Goal: Information Seeking & Learning: Learn about a topic

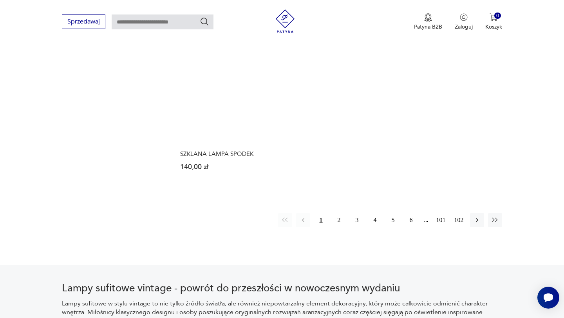
scroll to position [1118, 0]
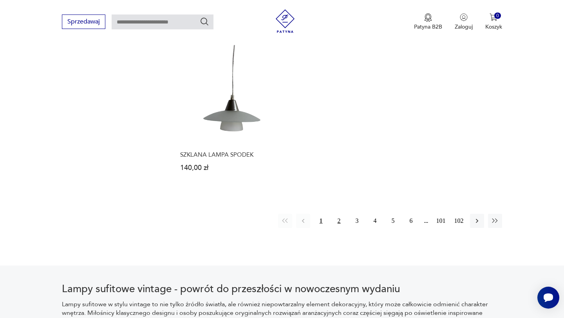
click at [342, 215] on button "2" at bounding box center [339, 221] width 14 height 14
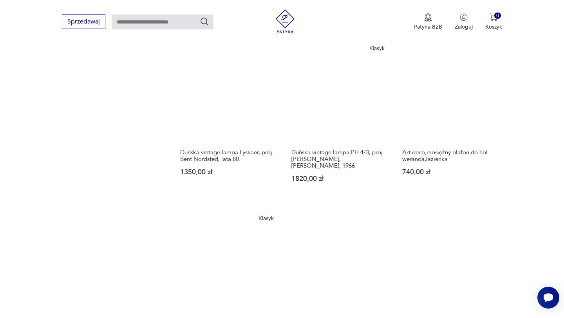
scroll to position [1058, 0]
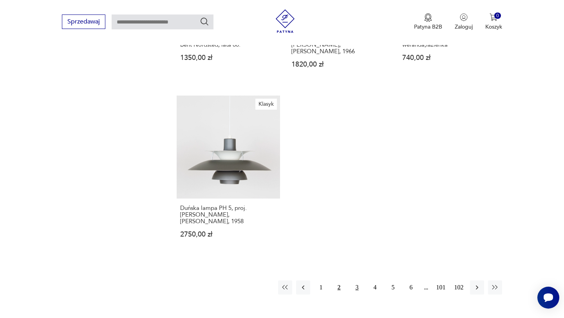
click at [354, 282] on button "3" at bounding box center [357, 288] width 14 height 14
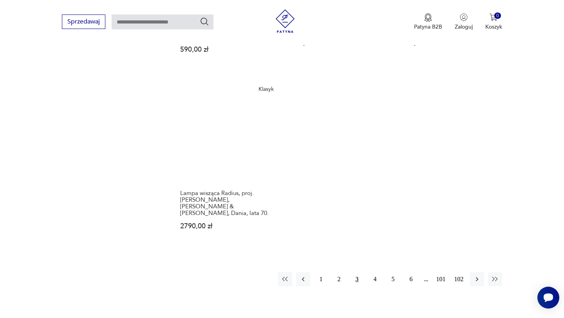
scroll to position [1105, 0]
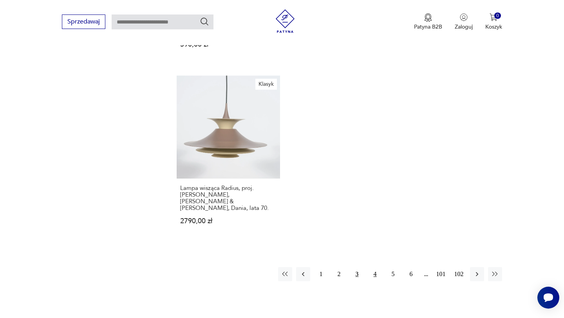
click at [371, 267] on button "4" at bounding box center [375, 274] width 14 height 14
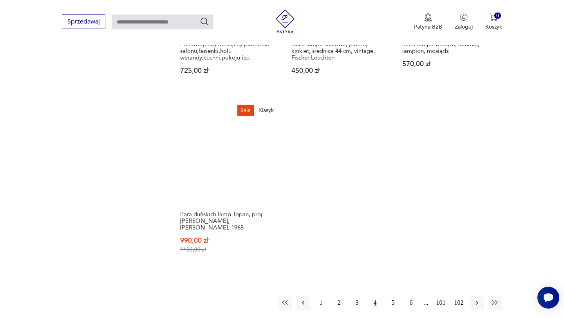
scroll to position [1081, 0]
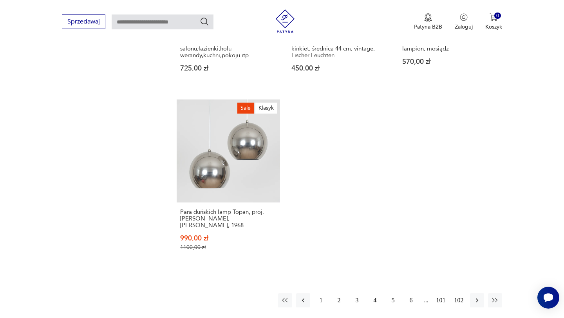
click at [393, 294] on button "5" at bounding box center [393, 301] width 14 height 14
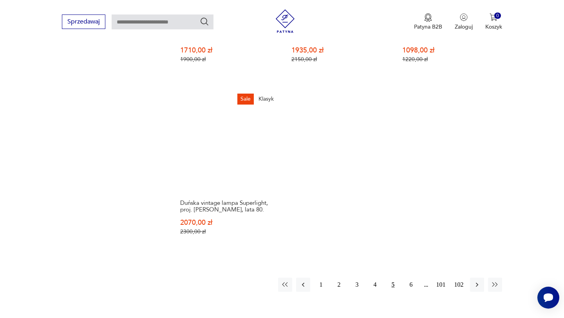
scroll to position [1147, 0]
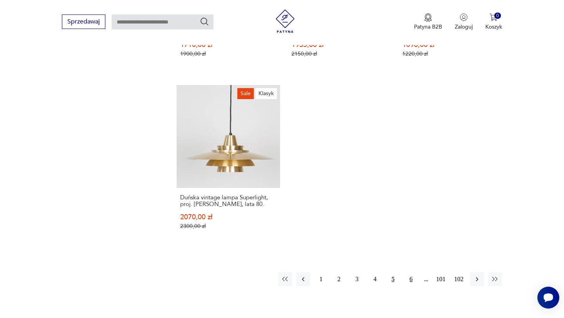
click at [413, 275] on button "6" at bounding box center [411, 279] width 14 height 14
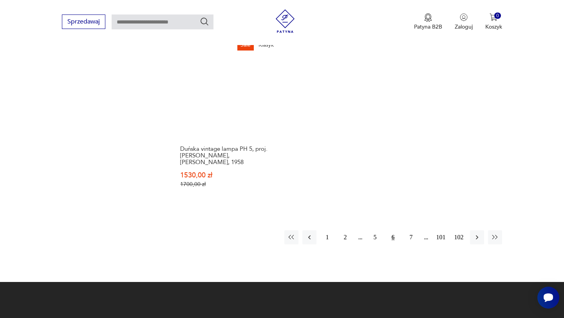
scroll to position [1143, 0]
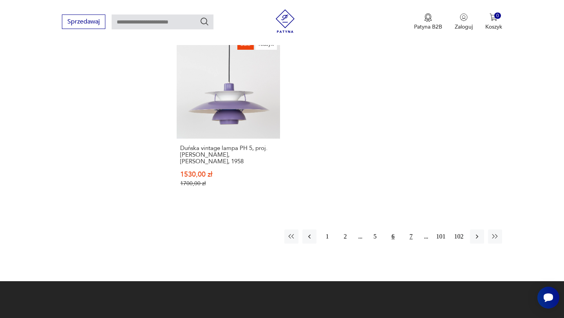
click at [411, 230] on button "7" at bounding box center [411, 237] width 14 height 14
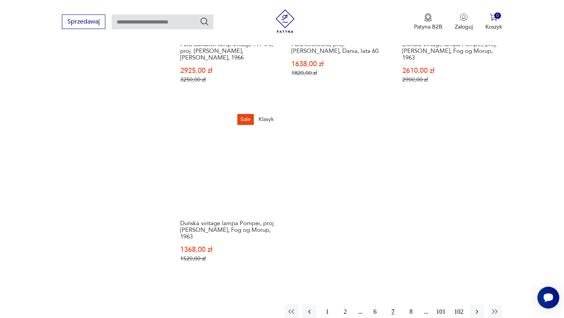
scroll to position [1122, 0]
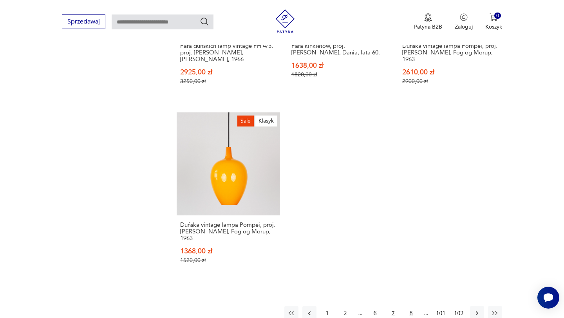
click at [410, 306] on button "8" at bounding box center [411, 313] width 14 height 14
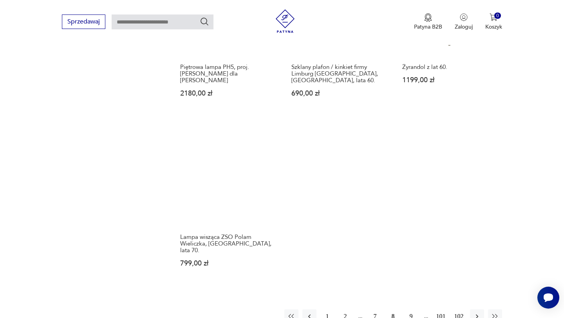
scroll to position [1098, 0]
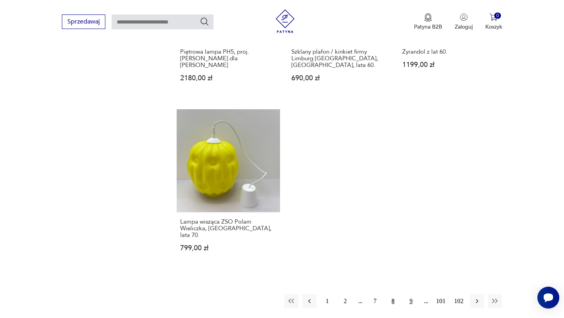
click at [408, 294] on button "9" at bounding box center [411, 301] width 14 height 14
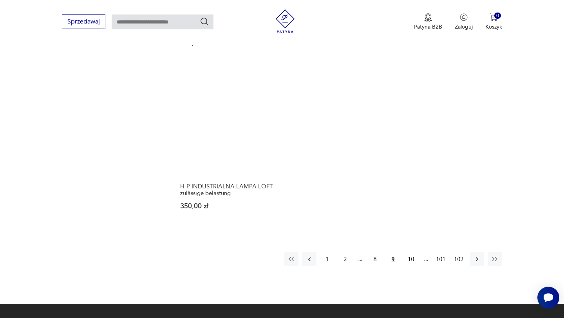
scroll to position [1129, 0]
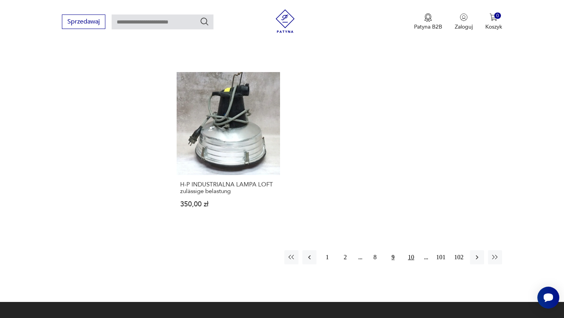
click at [408, 250] on button "10" at bounding box center [411, 257] width 14 height 14
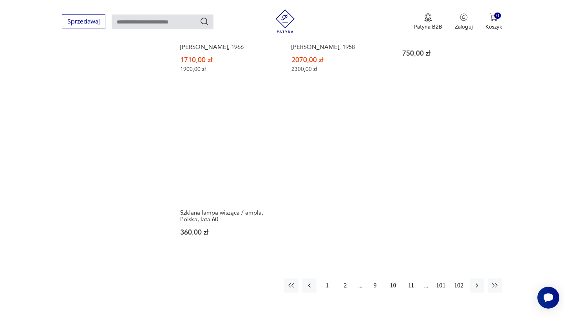
scroll to position [1124, 0]
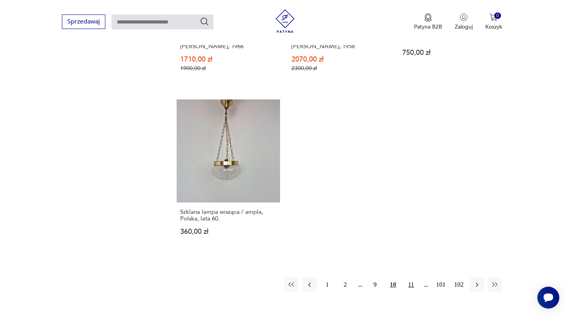
click at [414, 280] on button "11" at bounding box center [411, 285] width 14 height 14
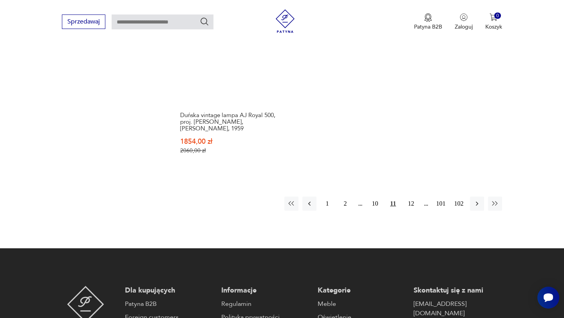
scroll to position [1174, 0]
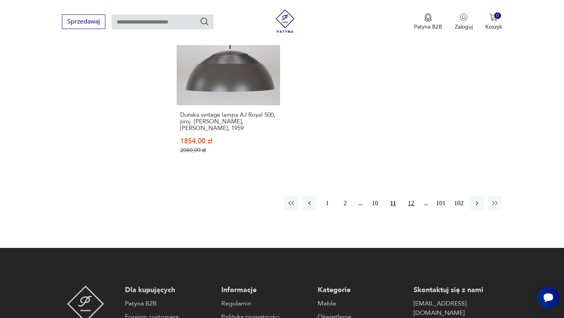
click at [410, 196] on button "12" at bounding box center [411, 203] width 14 height 14
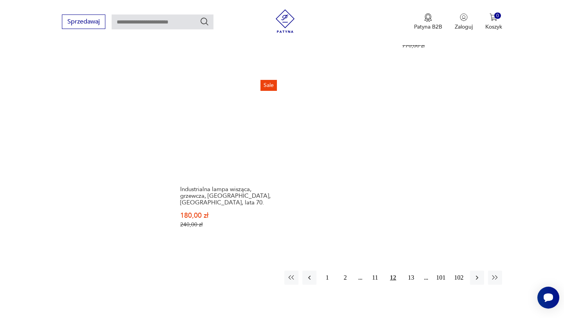
scroll to position [1133, 0]
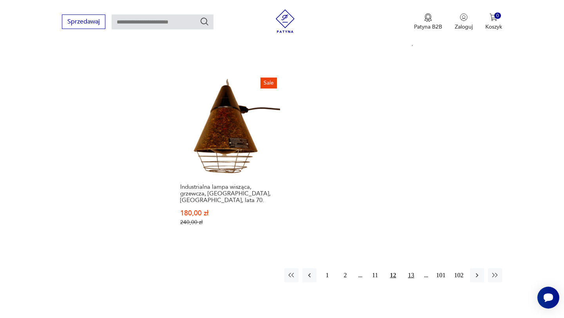
click at [412, 268] on button "13" at bounding box center [411, 275] width 14 height 14
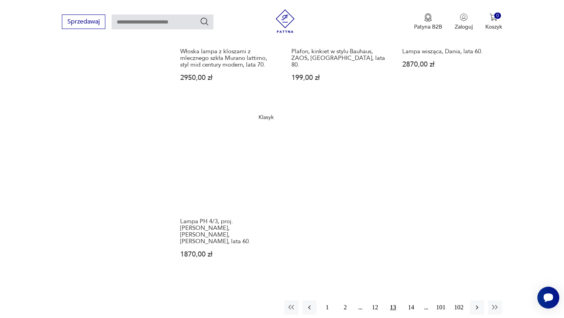
scroll to position [1077, 0]
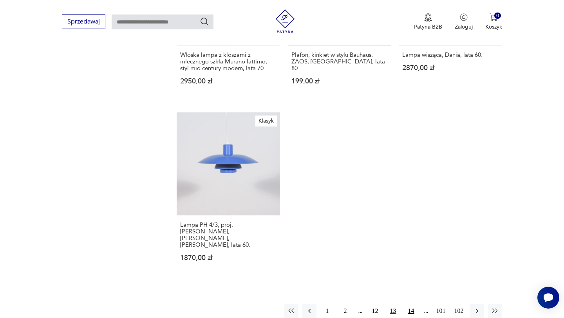
click at [406, 304] on button "14" at bounding box center [411, 311] width 14 height 14
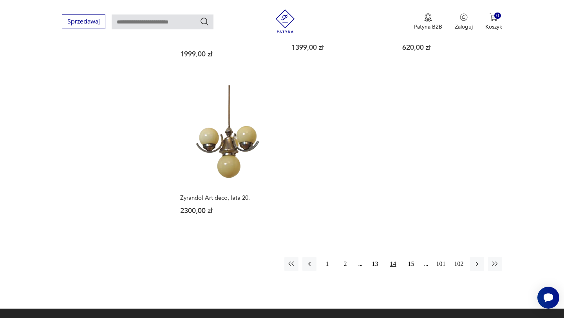
scroll to position [1083, 0]
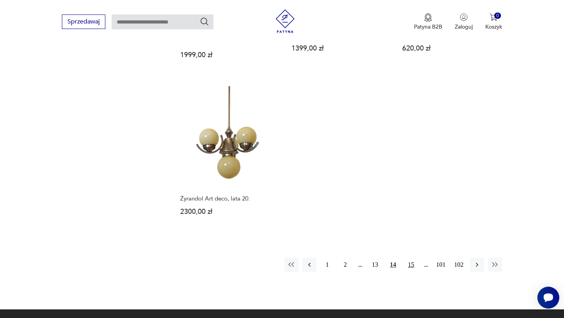
click at [410, 258] on button "15" at bounding box center [411, 265] width 14 height 14
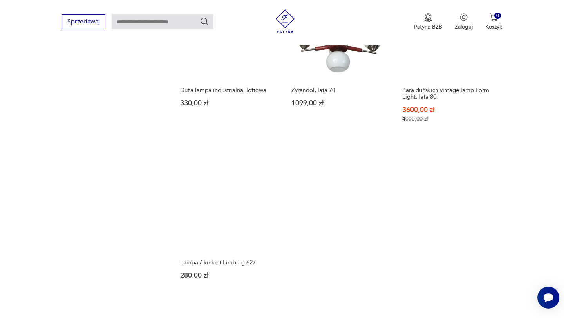
scroll to position [1060, 0]
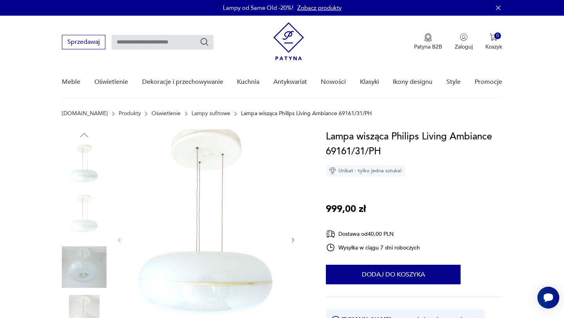
scroll to position [60, 0]
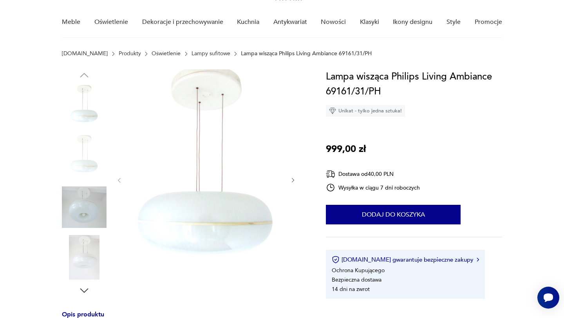
click at [292, 178] on icon "button" at bounding box center [293, 180] width 7 height 7
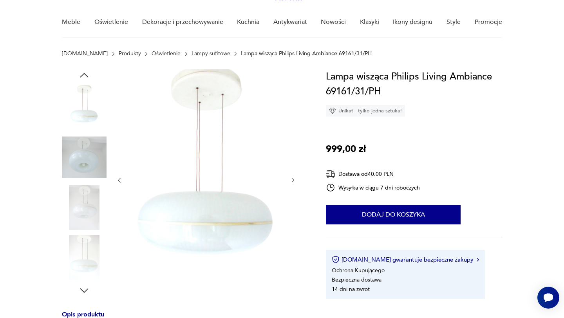
click at [292, 178] on icon "button" at bounding box center [293, 180] width 7 height 7
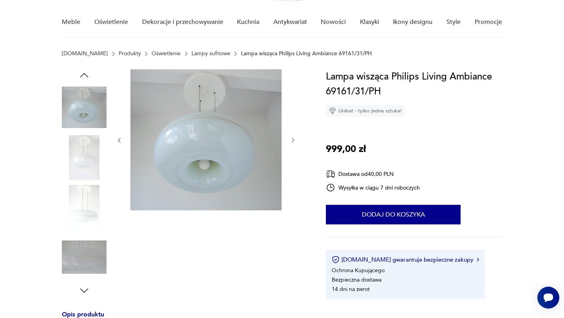
click at [292, 178] on div at bounding box center [206, 140] width 180 height 142
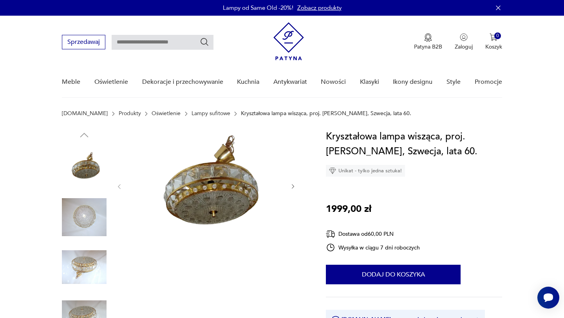
click at [296, 185] on icon "button" at bounding box center [293, 186] width 7 height 7
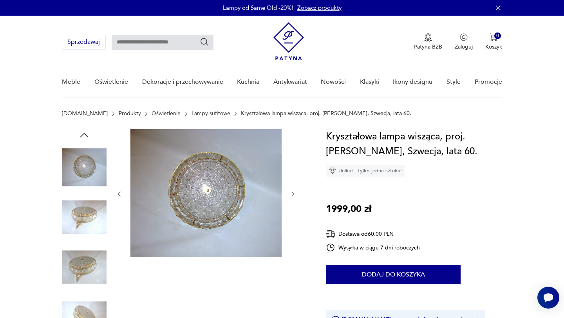
click at [296, 185] on div at bounding box center [206, 194] width 180 height 130
